Goal: Task Accomplishment & Management: Manage account settings

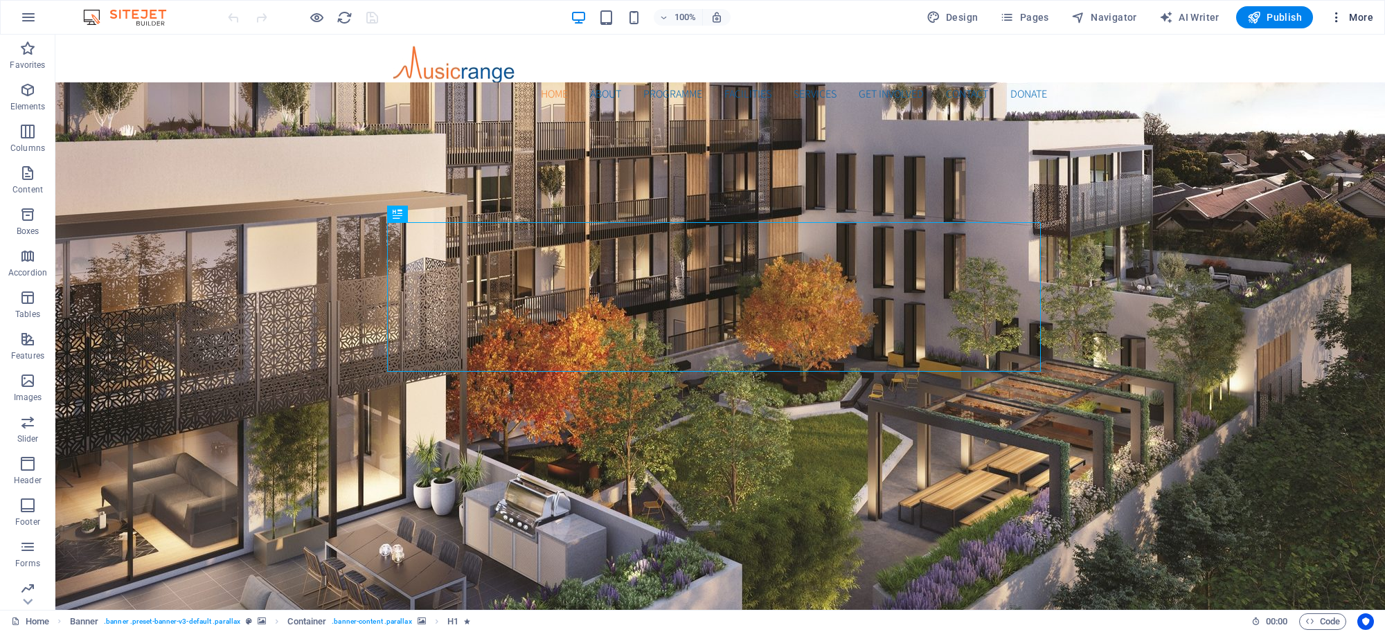
click at [1348, 12] on span "More" at bounding box center [1352, 17] width 44 height 14
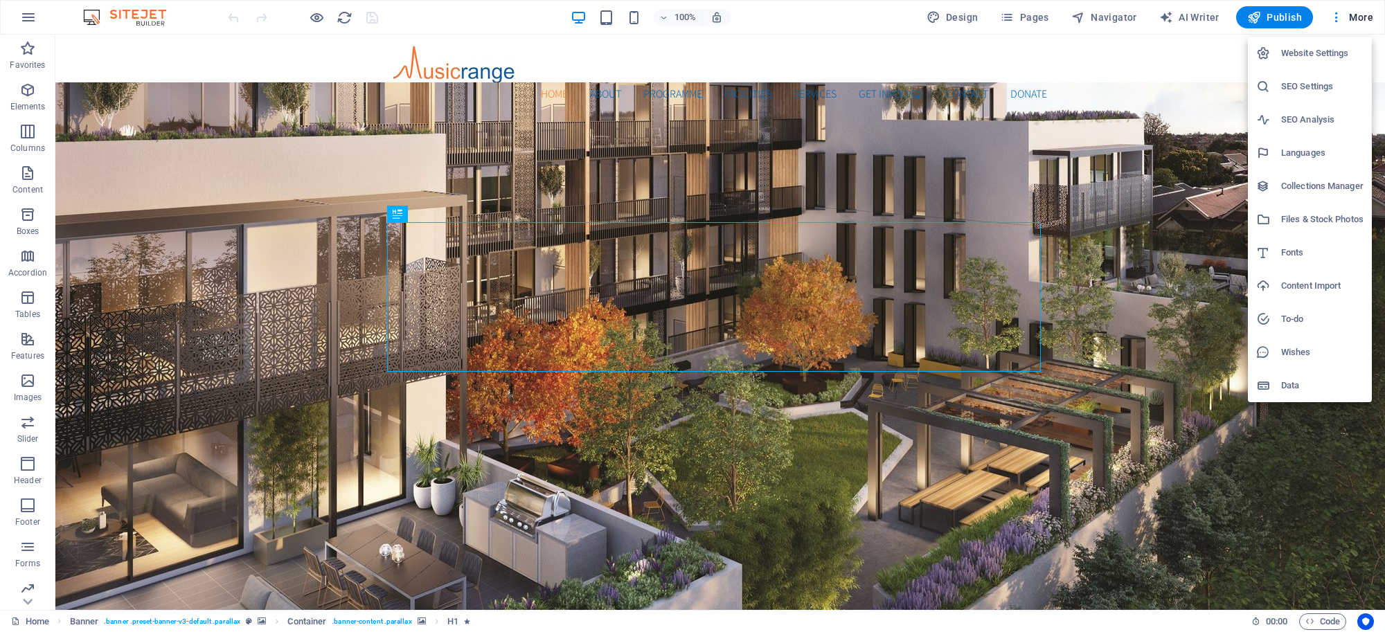
click at [1328, 46] on h6 "Website Settings" at bounding box center [1322, 53] width 82 height 17
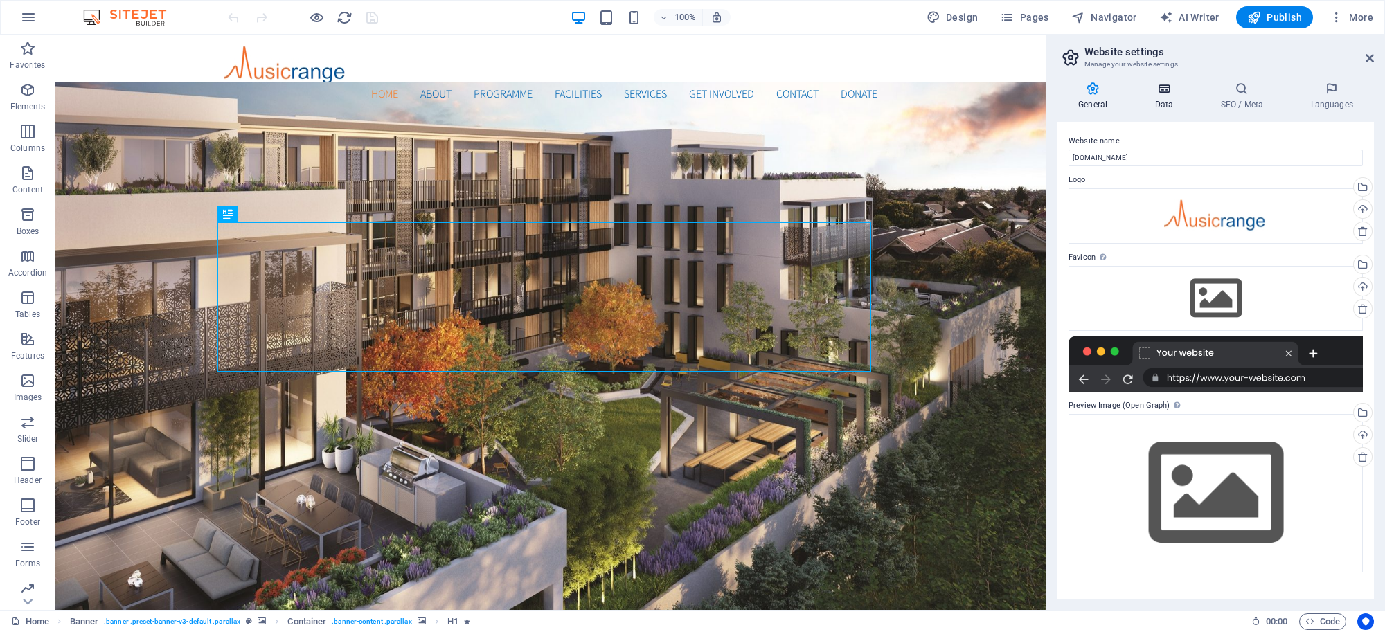
click at [1161, 93] on icon at bounding box center [1164, 89] width 60 height 14
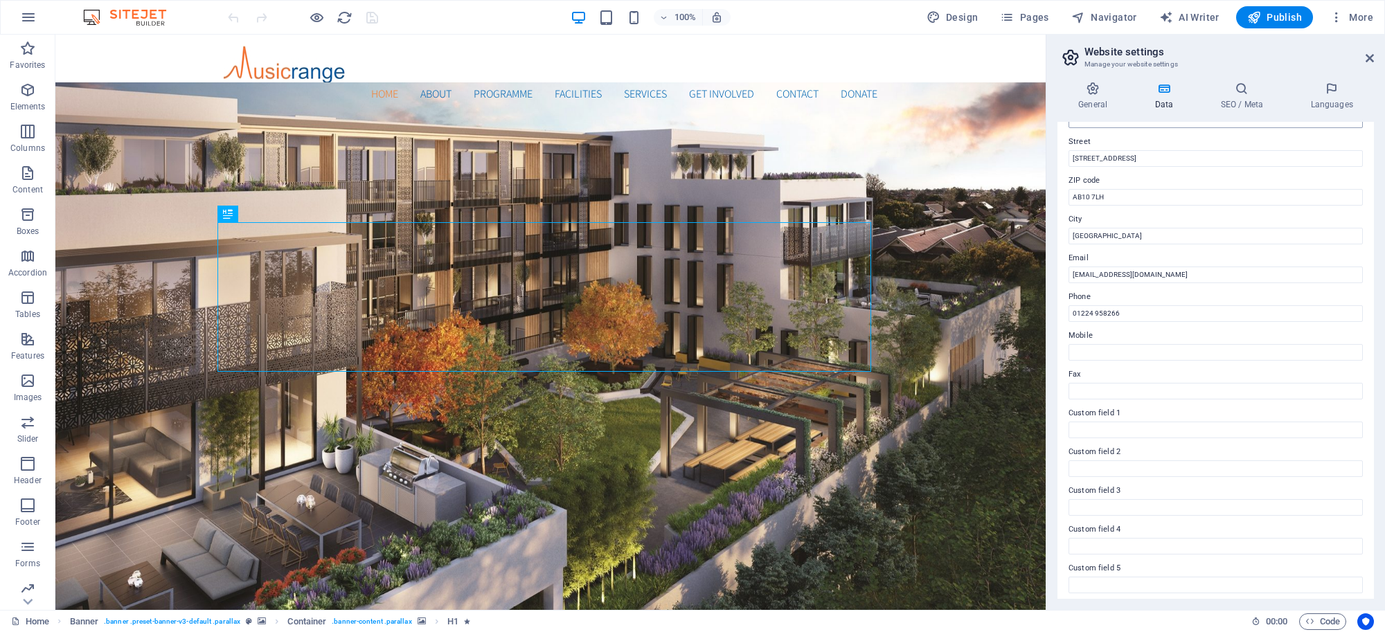
scroll to position [187, 0]
click at [1096, 92] on icon at bounding box center [1093, 89] width 71 height 14
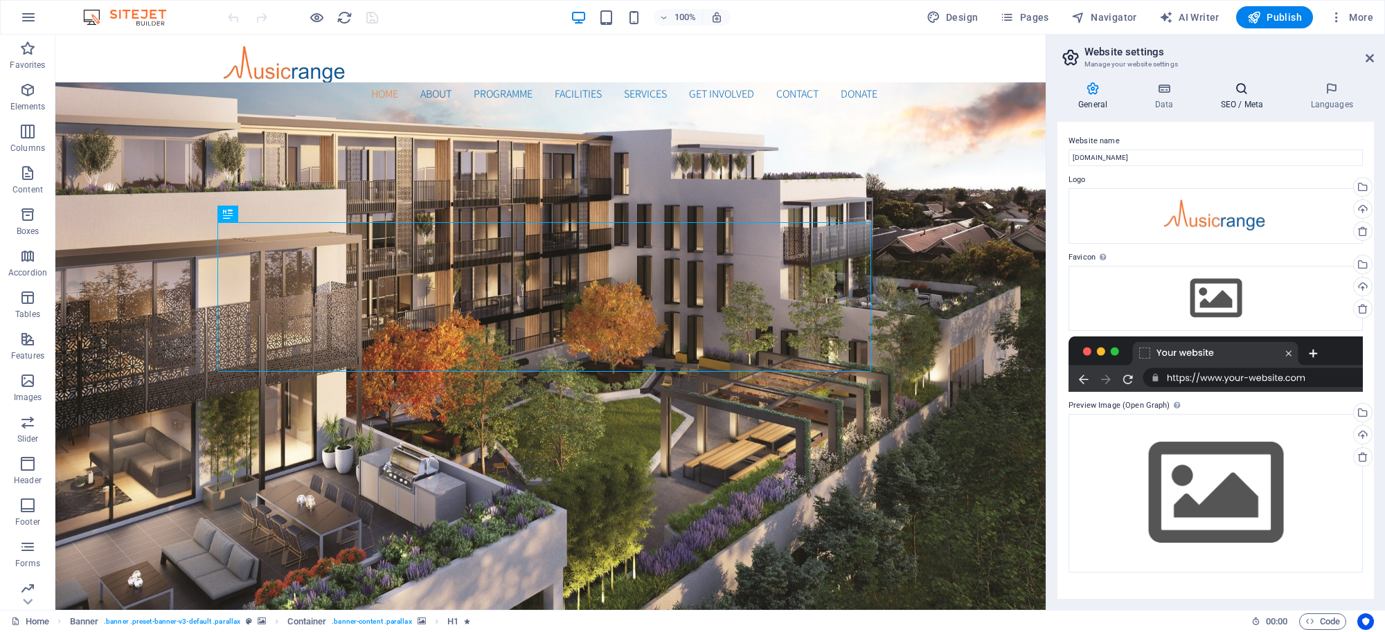
click at [1235, 102] on h4 "SEO / Meta" at bounding box center [1244, 96] width 90 height 29
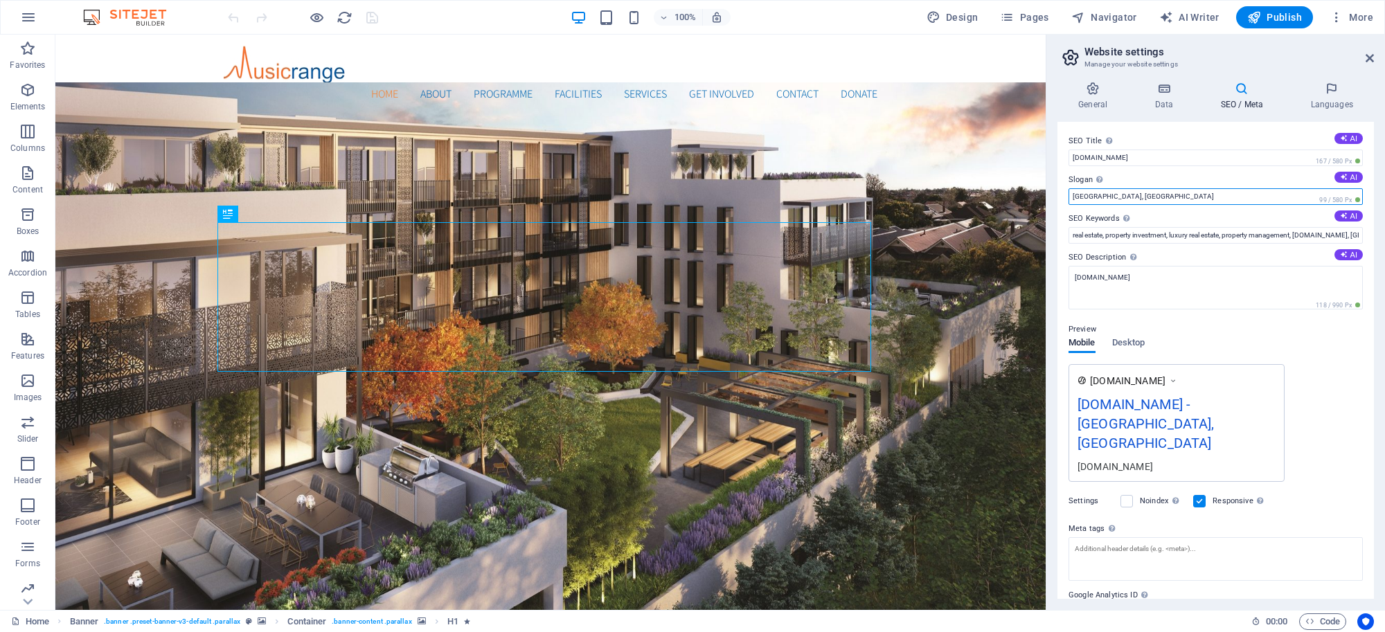
drag, startPoint x: 1127, startPoint y: 193, endPoint x: 1054, endPoint y: 195, distance: 72.8
click at [1054, 195] on div "General Data SEO / Meta Languages Website name [DOMAIN_NAME] Logo Drag files he…" at bounding box center [1215, 340] width 339 height 539
type input "O"
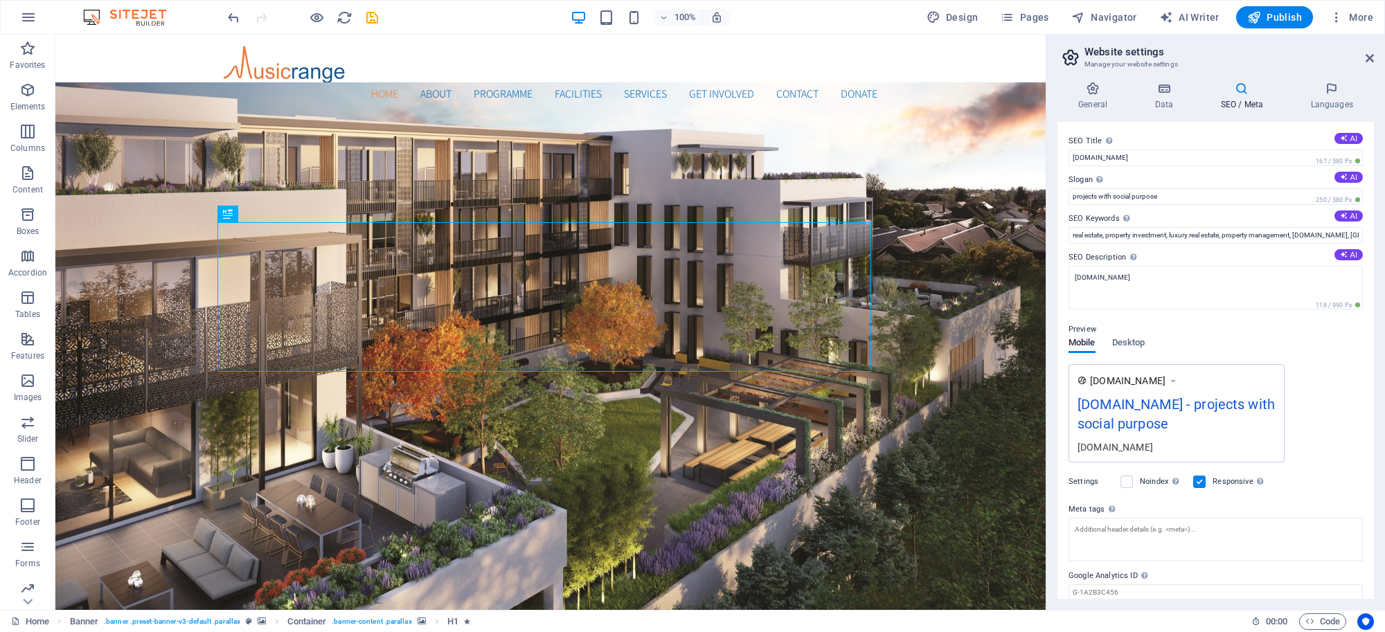
click at [445, 8] on div "100% Design Pages Navigator AI Writer Publish More" at bounding box center [802, 17] width 1154 height 22
click at [133, 75] on div "Home About Programme Facilities Services Get Involved Contact Donate Menu" at bounding box center [550, 74] width 990 height 79
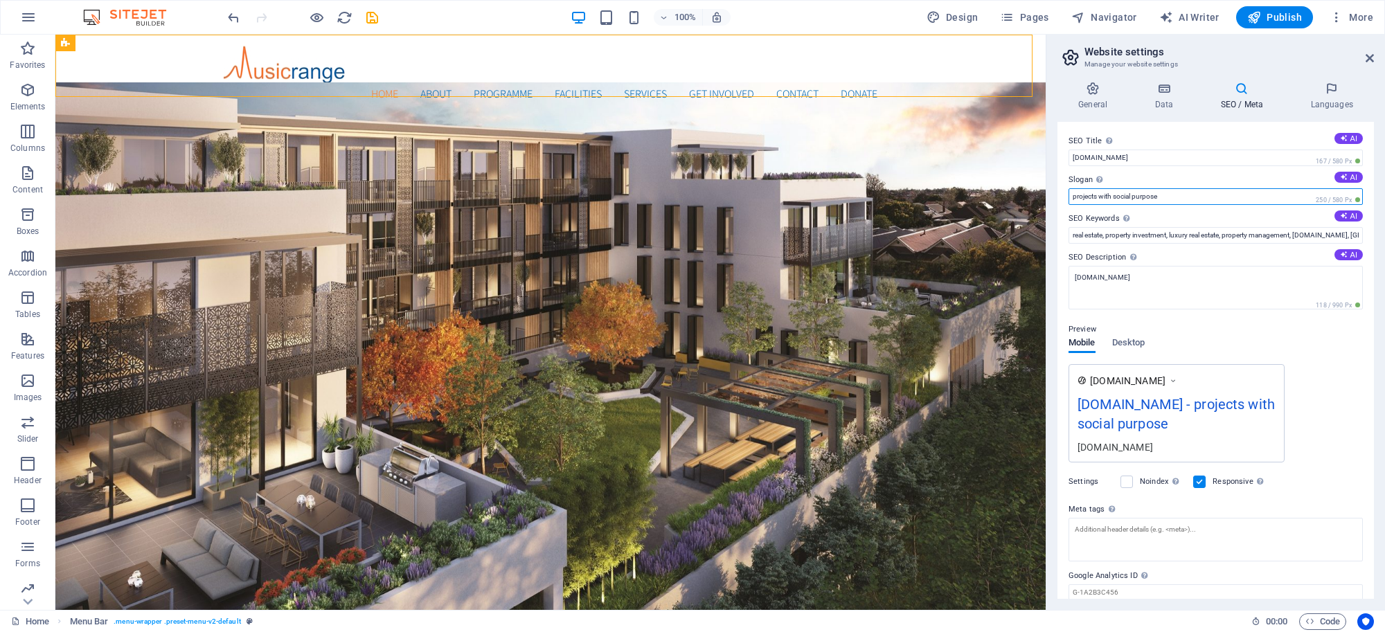
drag, startPoint x: 1169, startPoint y: 192, endPoint x: 1064, endPoint y: 198, distance: 104.8
click at [1064, 198] on div "SEO Title The title of your website - make it something that stands out in sear…" at bounding box center [1216, 360] width 316 height 477
paste input "Musicrange – Music Projects, Studios & Performance Spaces in [GEOGRAPHIC_DATA]"
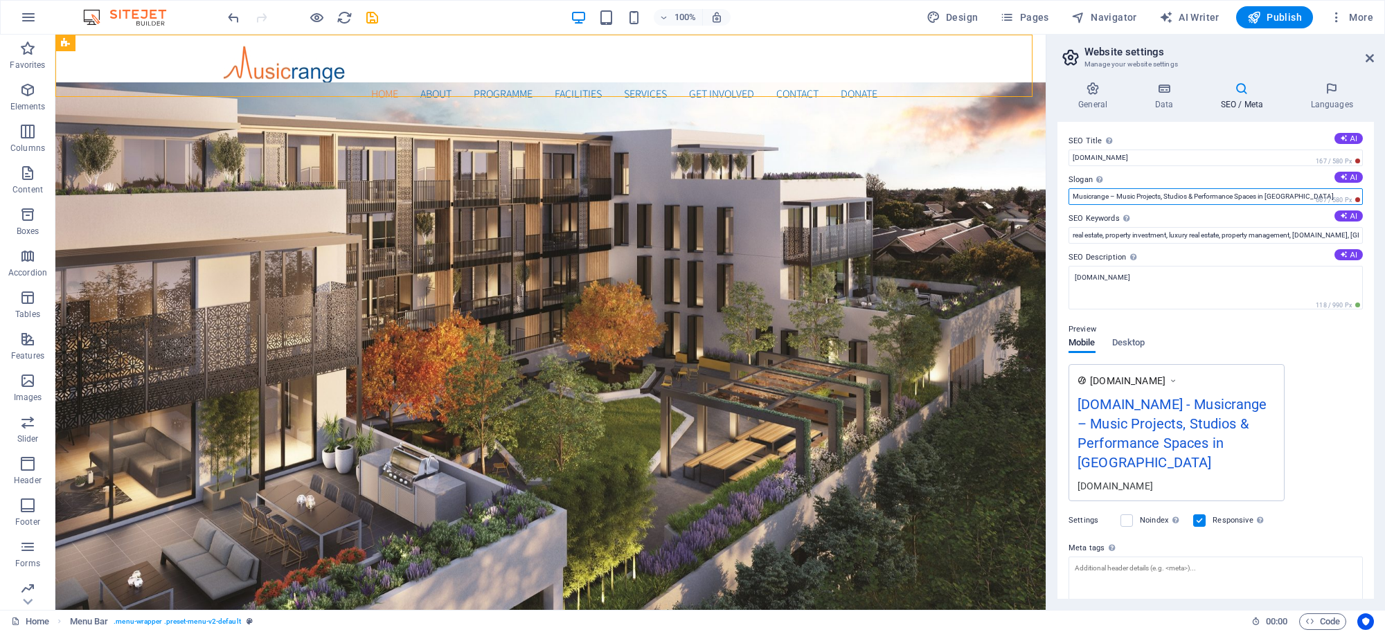
type input "Musicrange – Music Projects, Studios & Performance Spaces in [GEOGRAPHIC_DATA]"
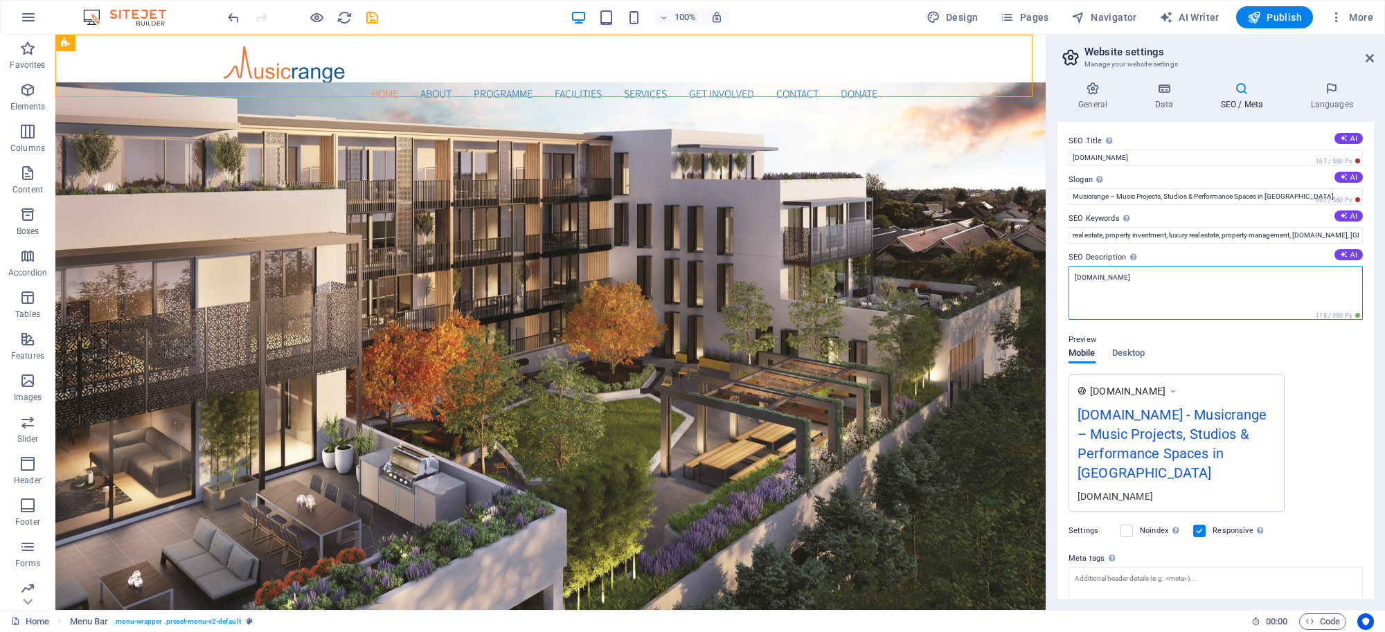
click at [1168, 281] on textarea "[DOMAIN_NAME]" at bounding box center [1216, 293] width 294 height 54
drag, startPoint x: 1165, startPoint y: 279, endPoint x: 1051, endPoint y: 275, distance: 113.7
click at [1051, 275] on div "General Data SEO / Meta Languages Website name [DOMAIN_NAME] Logo Drag files he…" at bounding box center [1215, 340] width 339 height 539
paste textarea "Musicrange (SC046277) is a music charity in [GEOGRAPHIC_DATA] offering tuition,…"
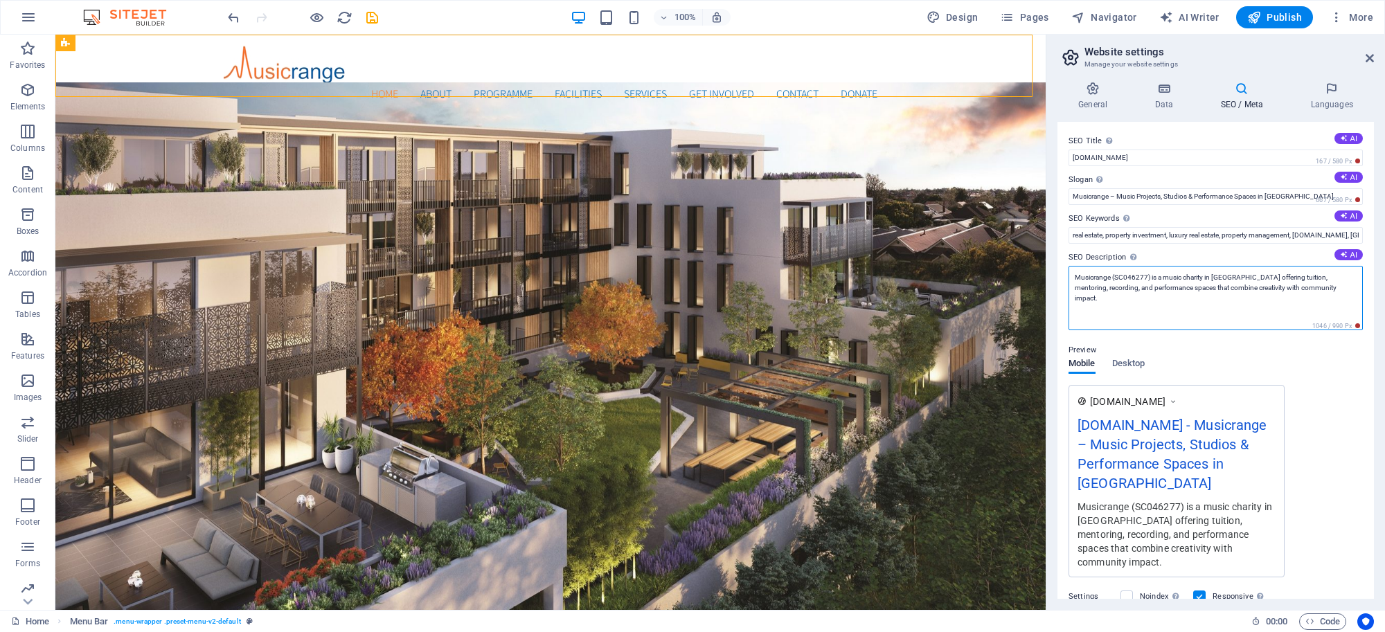
type textarea "Musicrange (SC046277) is a music charity in [GEOGRAPHIC_DATA] offering tuition,…"
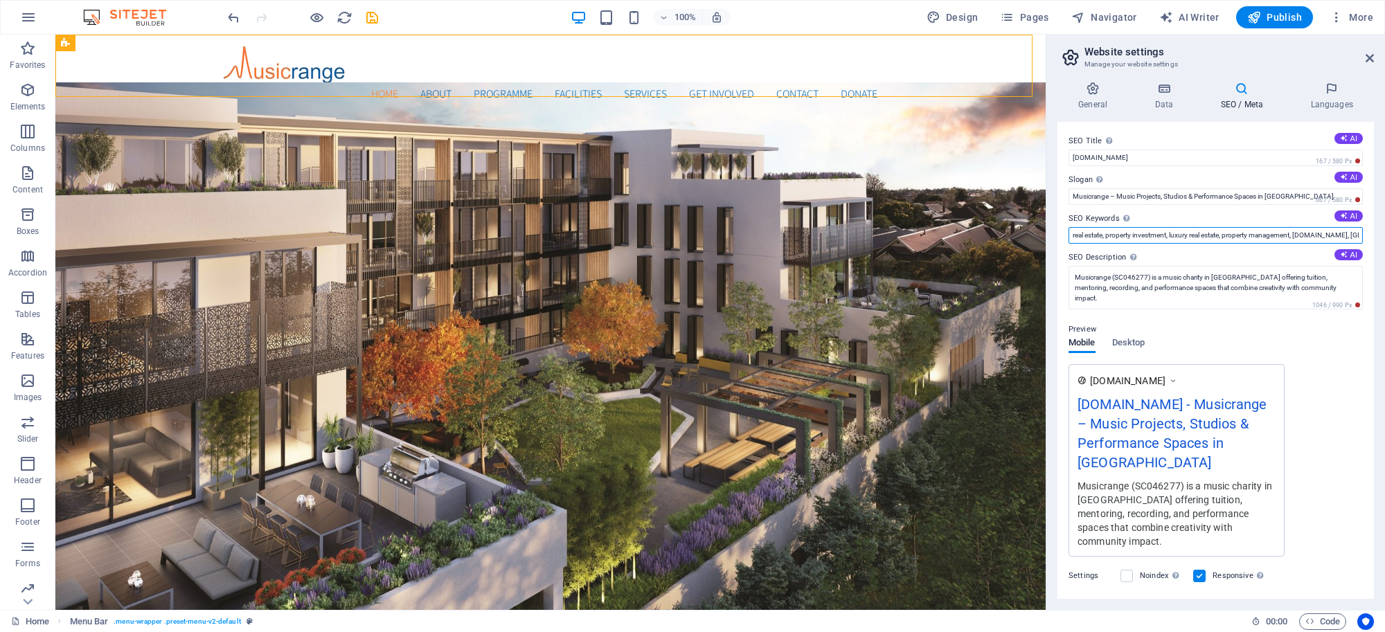
click at [1106, 236] on input "real estate, property investment, luxury real estate, property management, [DOM…" at bounding box center [1216, 235] width 294 height 17
paste input "music charity, recording studio Aberdeen, music tuition, youth mentoring, perfo…"
type input "music charity, recording studio Aberdeen, music tuition, youth mentoring, perfo…"
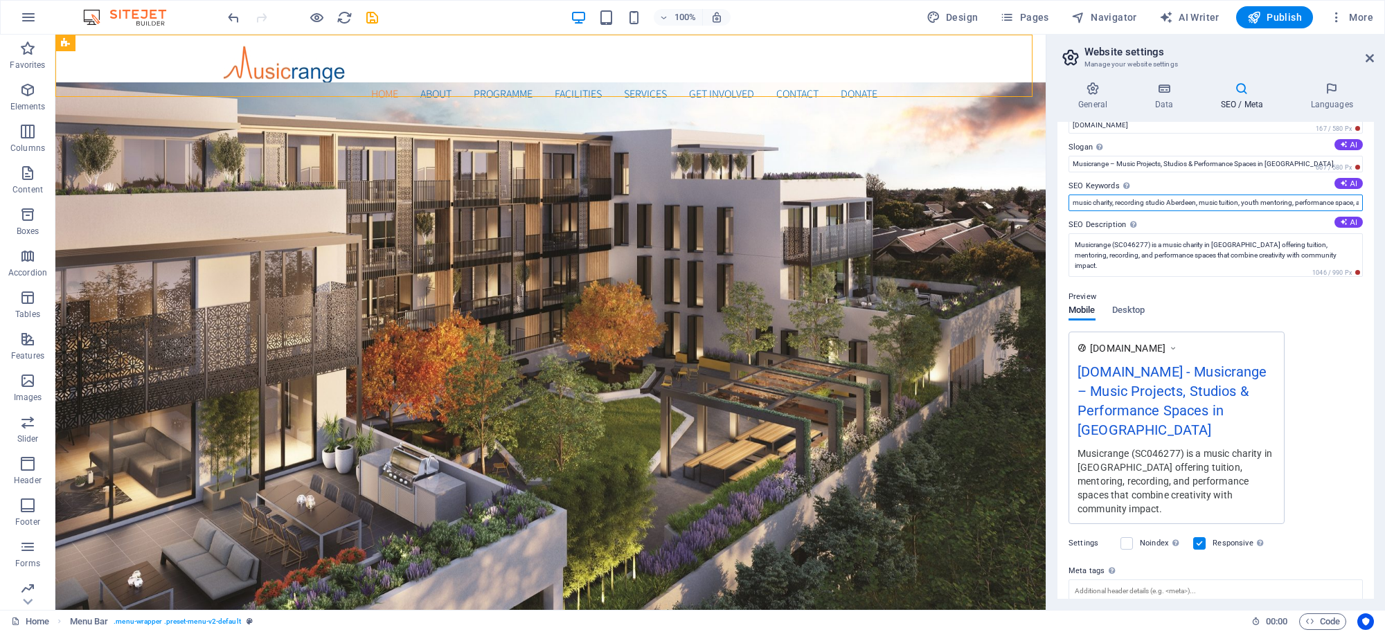
scroll to position [0, 0]
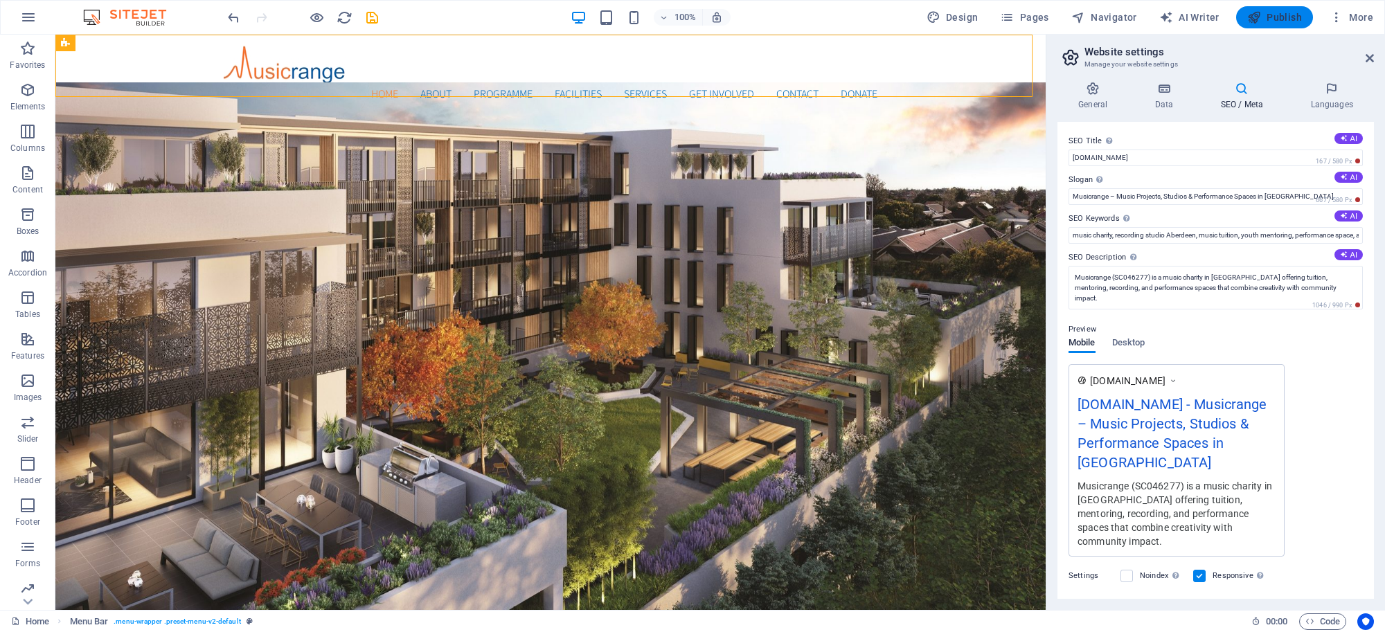
click at [1279, 17] on span "Publish" at bounding box center [1274, 17] width 55 height 14
